Goal: Obtain resource: Download file/media

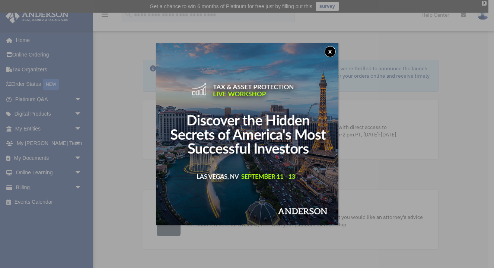
click at [332, 52] on button "x" at bounding box center [329, 51] width 11 height 11
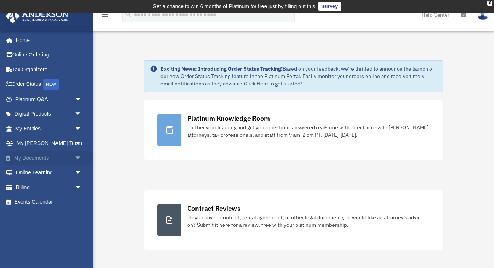
click at [47, 158] on link "My Documents arrow_drop_down" at bounding box center [49, 158] width 88 height 15
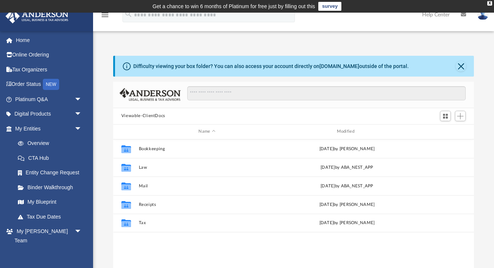
scroll to position [169, 360]
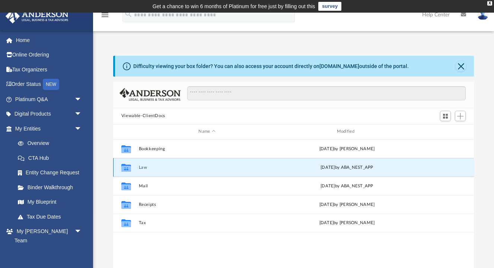
click at [143, 166] on button "Law" at bounding box center [206, 167] width 136 height 5
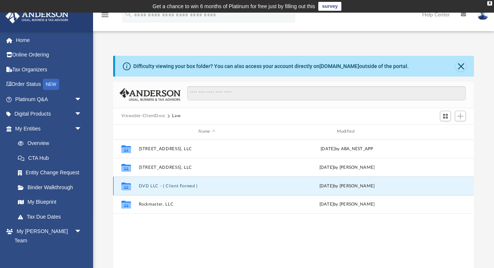
click at [156, 187] on button "DVD LLC - ( Client Formed )" at bounding box center [206, 186] width 136 height 5
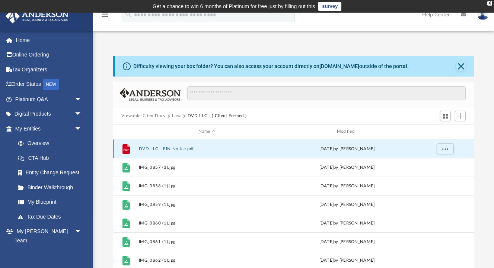
click at [164, 148] on button "DVD LLC - EIN Notice.pdf" at bounding box center [206, 149] width 136 height 5
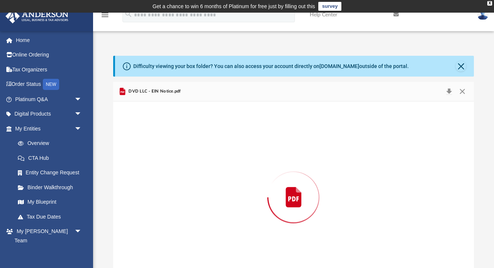
scroll to position [25, 0]
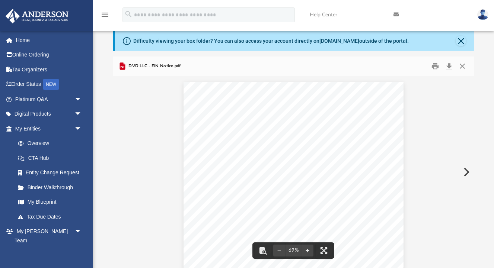
click at [369, 143] on div "Page 1" at bounding box center [292, 177] width 219 height 190
click at [369, 141] on div "Page 1" at bounding box center [292, 177] width 219 height 190
click at [328, 189] on div "Page 1" at bounding box center [292, 177] width 219 height 190
click at [466, 171] on button "Preview" at bounding box center [465, 172] width 16 height 21
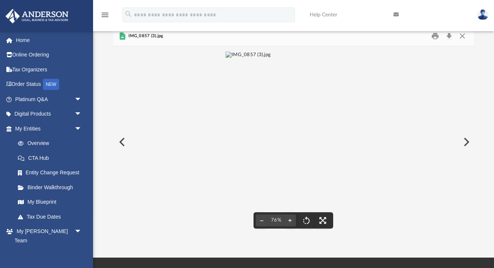
scroll to position [56, 0]
click at [464, 140] on button "Preview" at bounding box center [465, 141] width 16 height 21
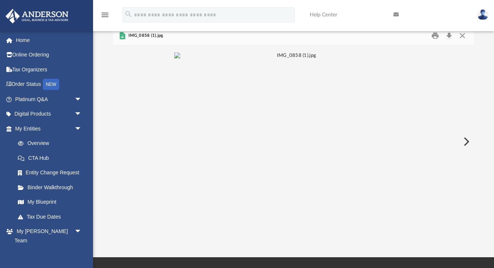
click at [464, 140] on button "Preview" at bounding box center [465, 141] width 16 height 21
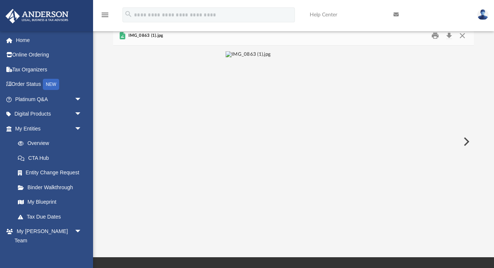
click at [464, 140] on button "Preview" at bounding box center [465, 141] width 16 height 21
click at [465, 140] on button "Preview" at bounding box center [465, 141] width 16 height 21
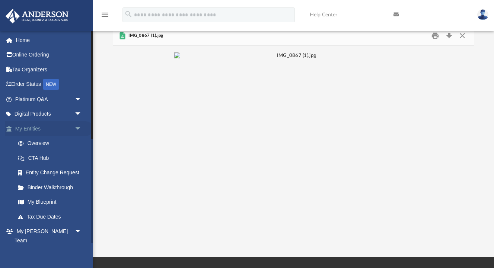
click at [78, 129] on span "arrow_drop_down" at bounding box center [81, 128] width 15 height 15
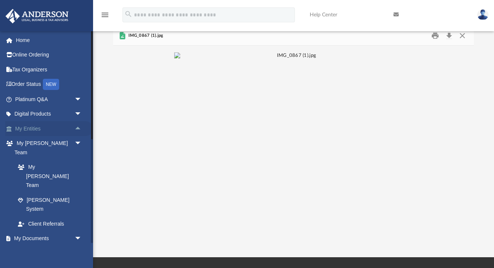
click at [23, 127] on link "My Entities arrow_drop_up" at bounding box center [49, 128] width 88 height 15
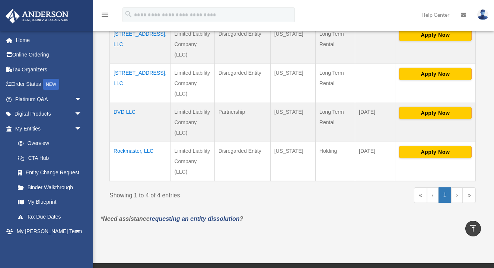
scroll to position [203, 0]
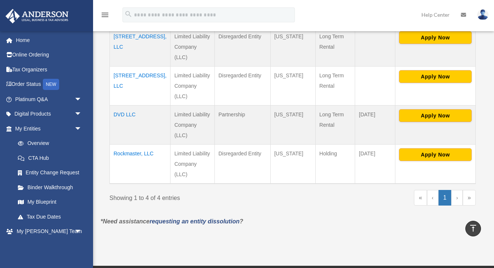
click at [125, 114] on td "DVD LLC" at bounding box center [140, 125] width 61 height 39
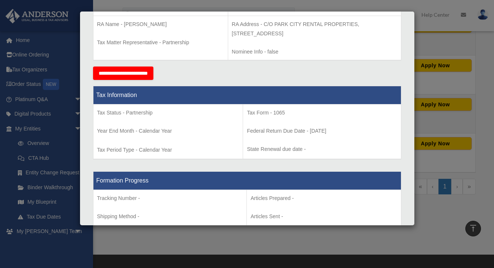
scroll to position [0, 0]
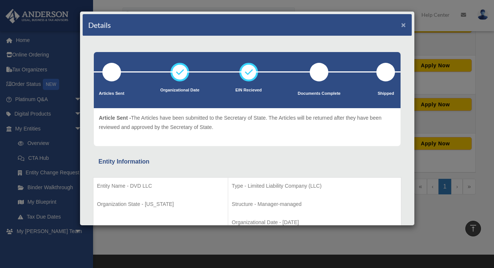
click at [404, 25] on button "×" at bounding box center [403, 25] width 5 height 8
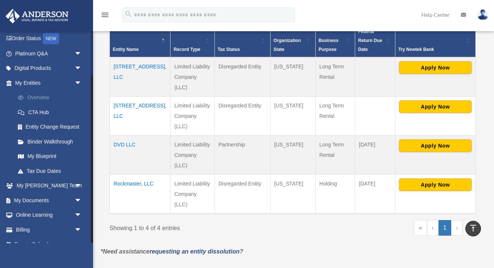
scroll to position [56, 0]
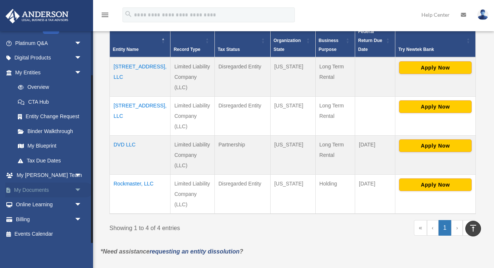
click at [32, 189] on link "My Documents arrow_drop_down" at bounding box center [49, 190] width 88 height 15
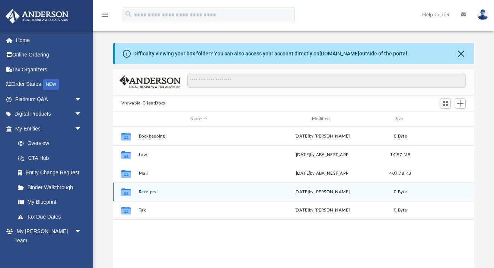
scroll to position [169, 360]
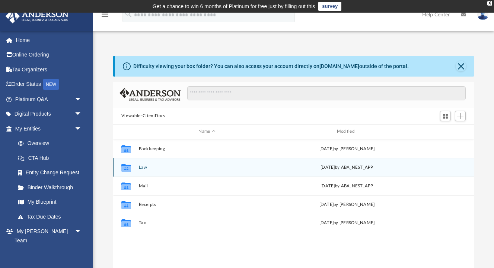
click at [124, 167] on icon "grid" at bounding box center [126, 169] width 10 height 6
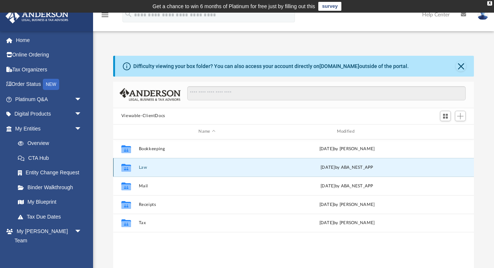
click at [145, 167] on button "Law" at bounding box center [206, 167] width 136 height 5
